Goal: Transaction & Acquisition: Purchase product/service

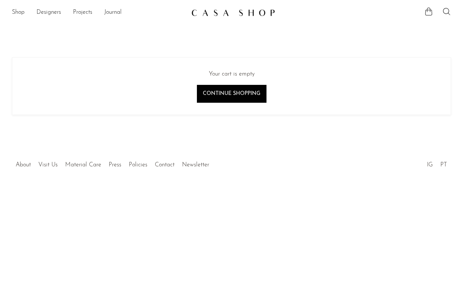
click at [203, 16] on link at bounding box center [231, 12] width 80 height 13
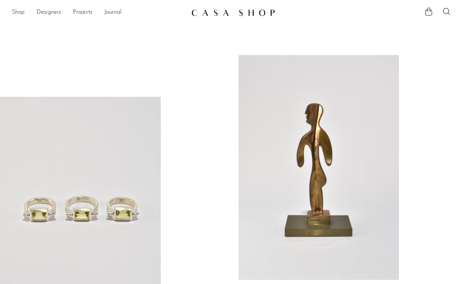
click at [13, 12] on link "Shop" at bounding box center [18, 13] width 13 height 10
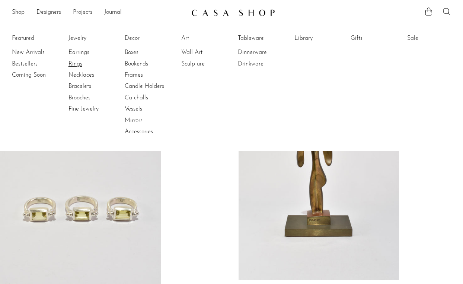
click at [77, 63] on link "Rings" at bounding box center [96, 64] width 56 height 8
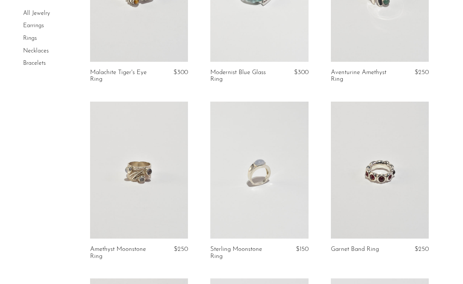
scroll to position [1748, 0]
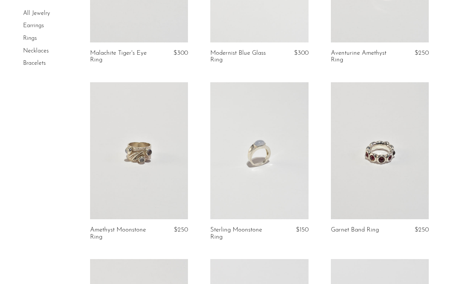
click at [240, 161] on link at bounding box center [259, 150] width 98 height 137
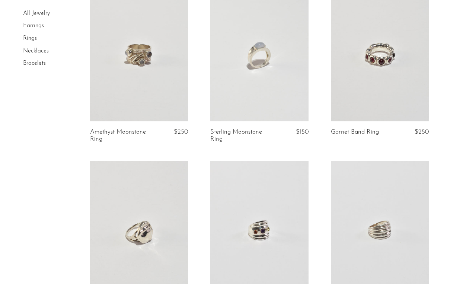
scroll to position [1859, 0]
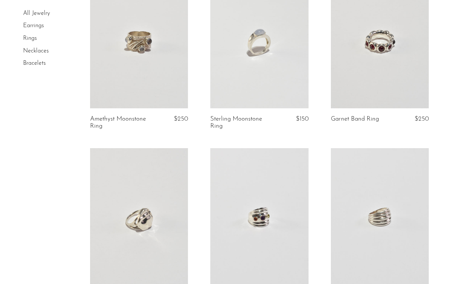
click at [384, 52] on link at bounding box center [380, 39] width 98 height 137
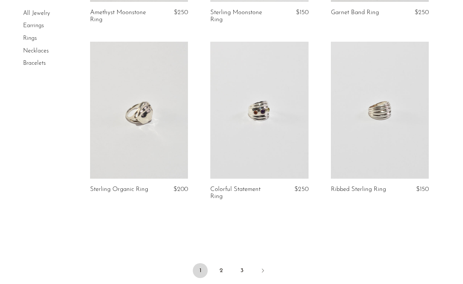
scroll to position [1966, 0]
click at [130, 89] on link at bounding box center [139, 109] width 98 height 137
click at [221, 262] on link "2" at bounding box center [221, 269] width 15 height 15
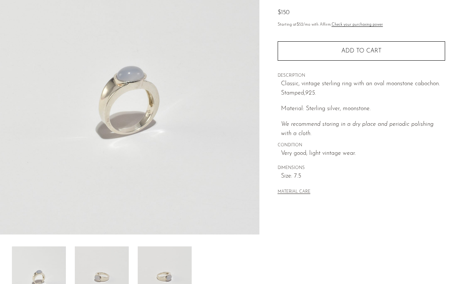
scroll to position [93, 0]
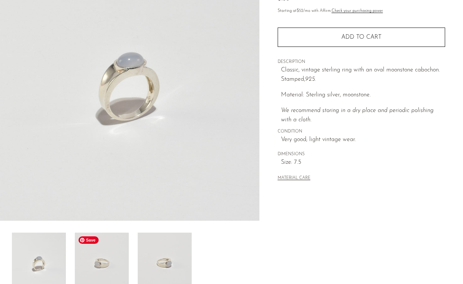
click at [108, 258] on img at bounding box center [102, 263] width 54 height 60
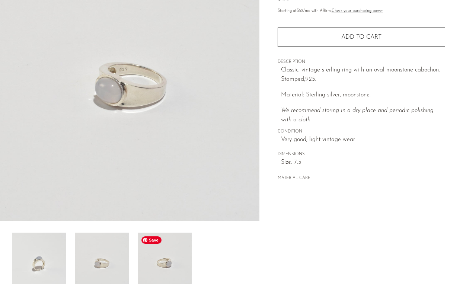
click at [170, 267] on img at bounding box center [165, 263] width 54 height 60
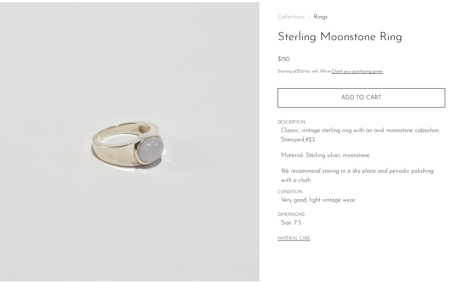
scroll to position [23, 0]
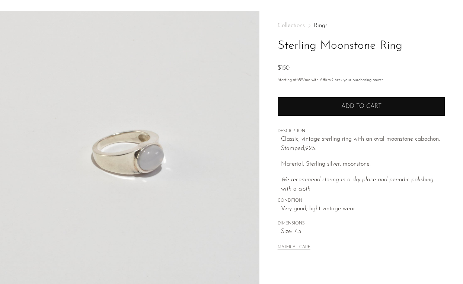
click at [333, 103] on button "Add to cart" at bounding box center [361, 106] width 167 height 19
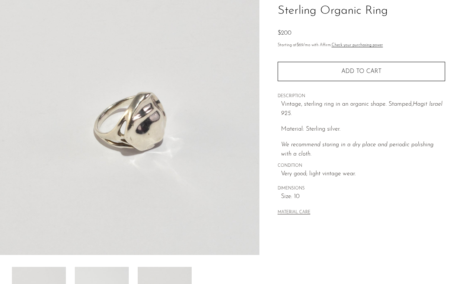
scroll to position [59, 0]
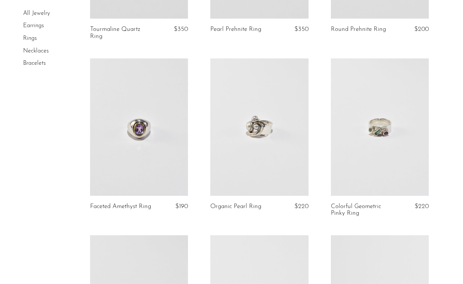
scroll to position [205, 0]
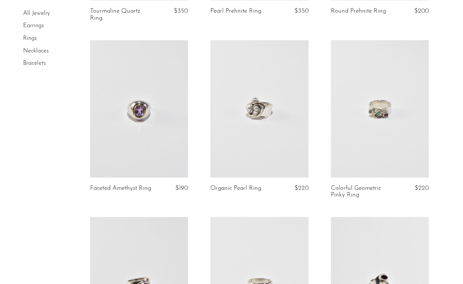
click at [129, 105] on link at bounding box center [139, 108] width 98 height 137
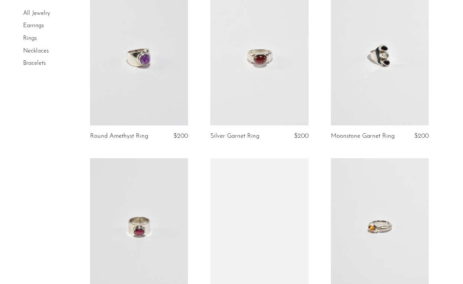
scroll to position [442, 0]
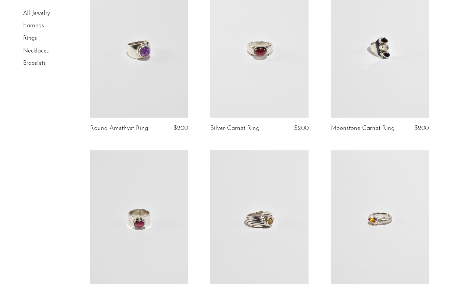
click at [111, 71] on link at bounding box center [139, 48] width 98 height 137
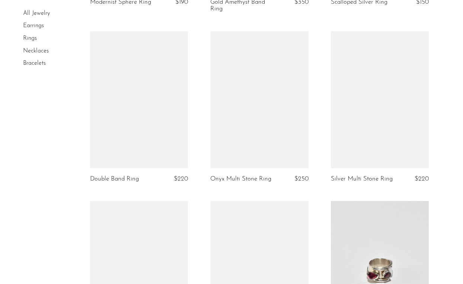
scroll to position [909, 0]
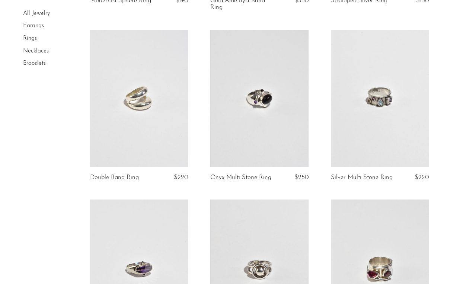
click at [221, 72] on link at bounding box center [259, 98] width 98 height 137
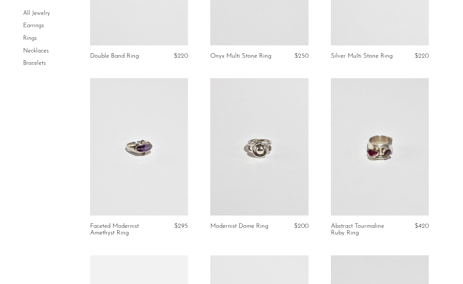
scroll to position [1031, 0]
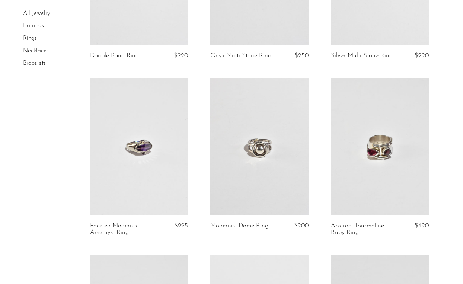
click at [241, 175] on link at bounding box center [259, 146] width 98 height 137
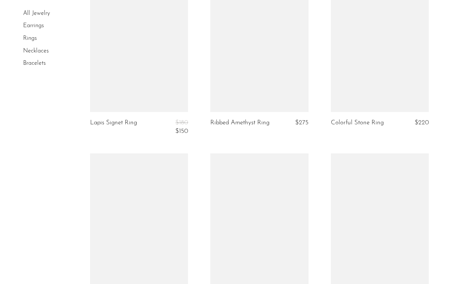
scroll to position [1657, 0]
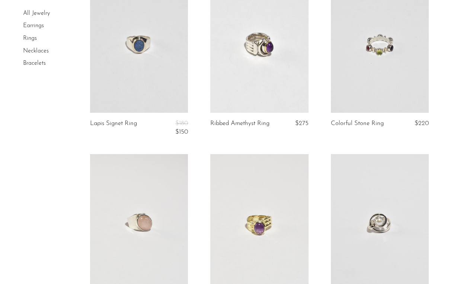
click at [119, 74] on link at bounding box center [139, 44] width 98 height 137
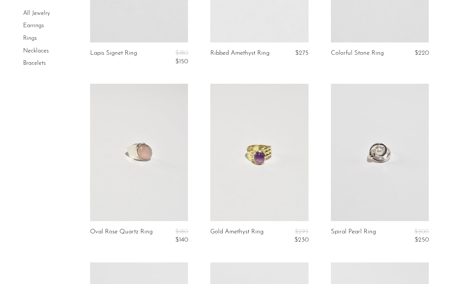
scroll to position [1731, 0]
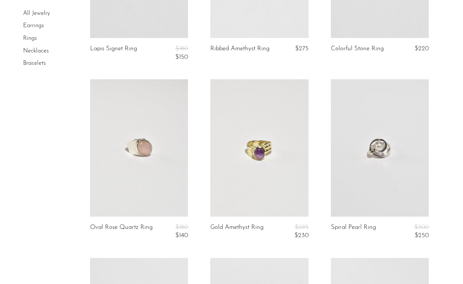
click at [362, 182] on link at bounding box center [380, 147] width 98 height 137
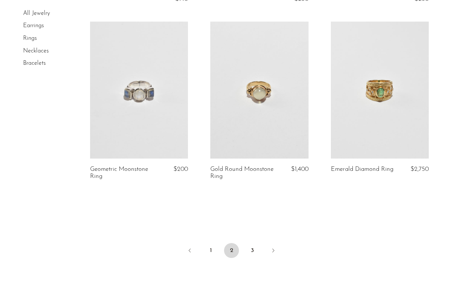
scroll to position [1968, 0]
click at [249, 243] on link "3" at bounding box center [252, 250] width 15 height 15
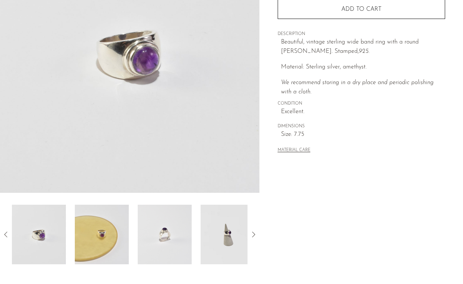
scroll to position [119, 0]
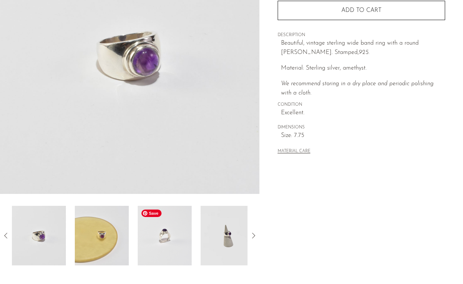
click at [173, 243] on img at bounding box center [165, 236] width 54 height 60
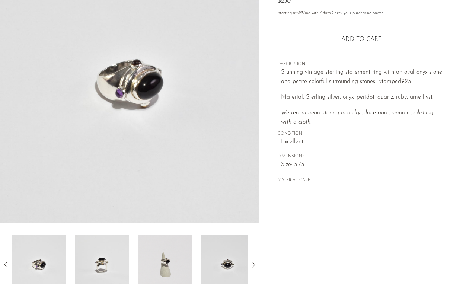
scroll to position [92, 0]
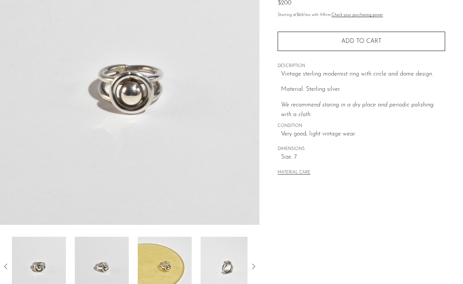
scroll to position [93, 0]
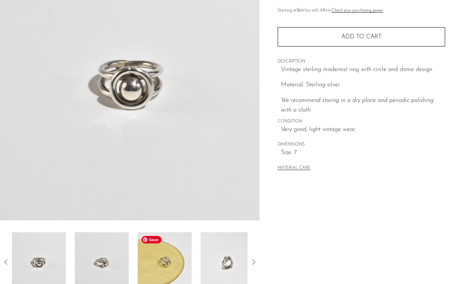
click at [173, 263] on img at bounding box center [165, 262] width 54 height 60
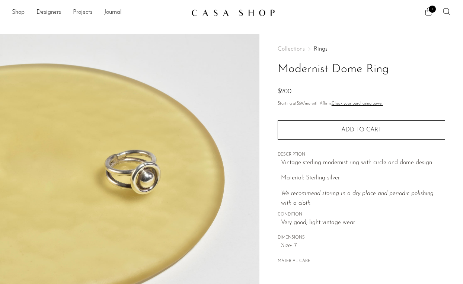
scroll to position [1, 0]
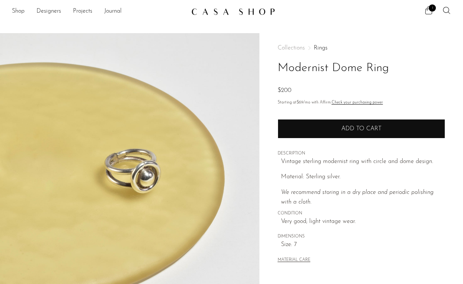
click at [324, 122] on button "Add to cart" at bounding box center [361, 128] width 167 height 19
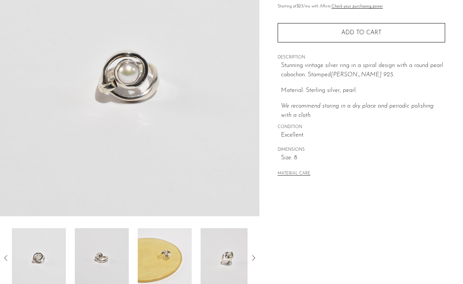
scroll to position [98, 0]
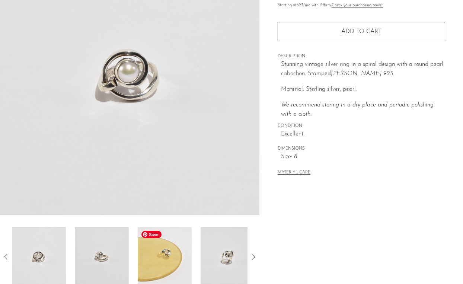
click at [182, 252] on img at bounding box center [165, 257] width 54 height 60
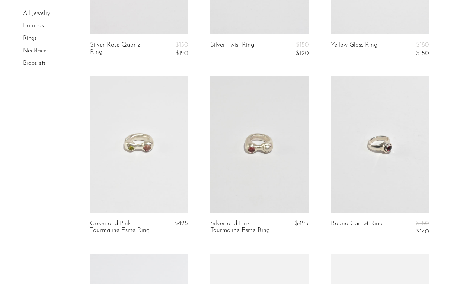
scroll to position [172, 0]
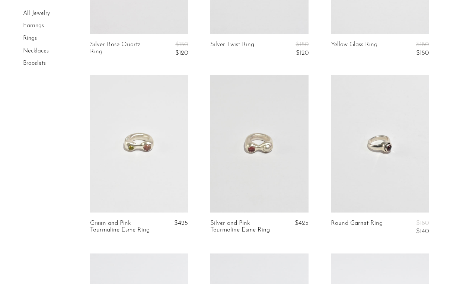
click at [382, 151] on link at bounding box center [380, 143] width 98 height 137
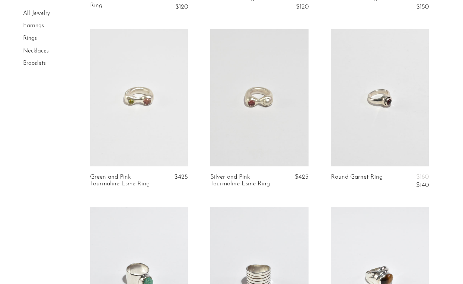
scroll to position [0, 0]
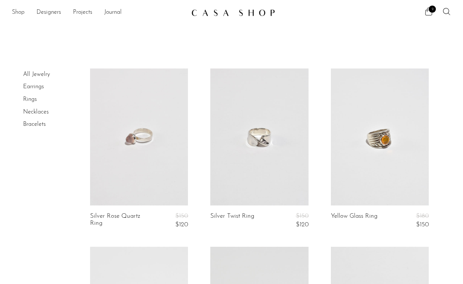
click at [20, 14] on link "Shop" at bounding box center [18, 13] width 13 height 10
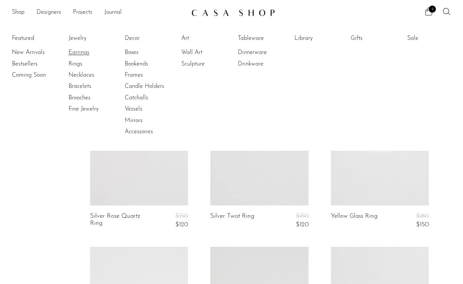
click at [78, 53] on link "Earrings" at bounding box center [96, 52] width 56 height 8
